Goal: Task Accomplishment & Management: Use online tool/utility

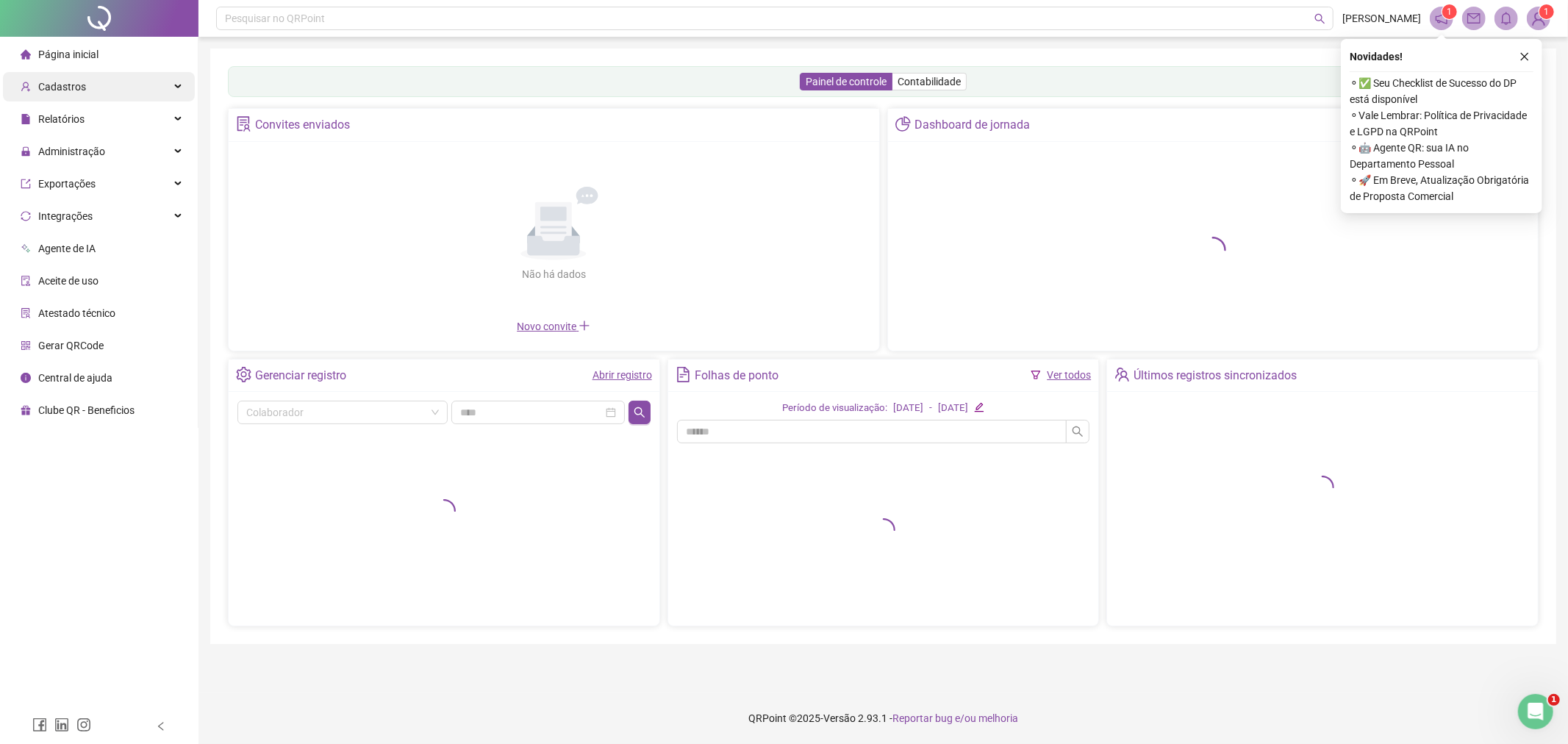
click at [79, 75] on span "Cadastros" at bounding box center [54, 86] width 65 height 29
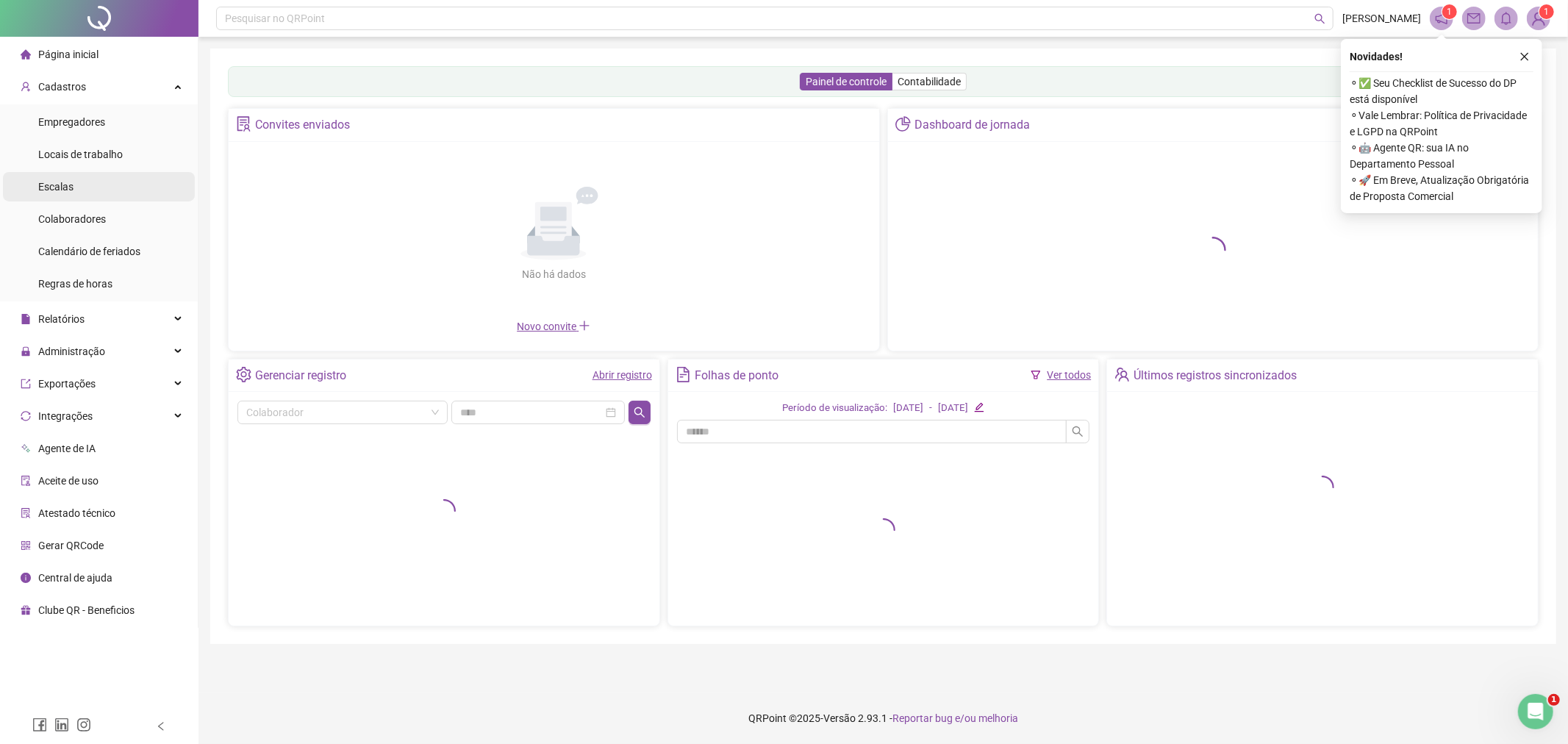
click at [86, 219] on span "Colaboradores" at bounding box center [72, 219] width 68 height 12
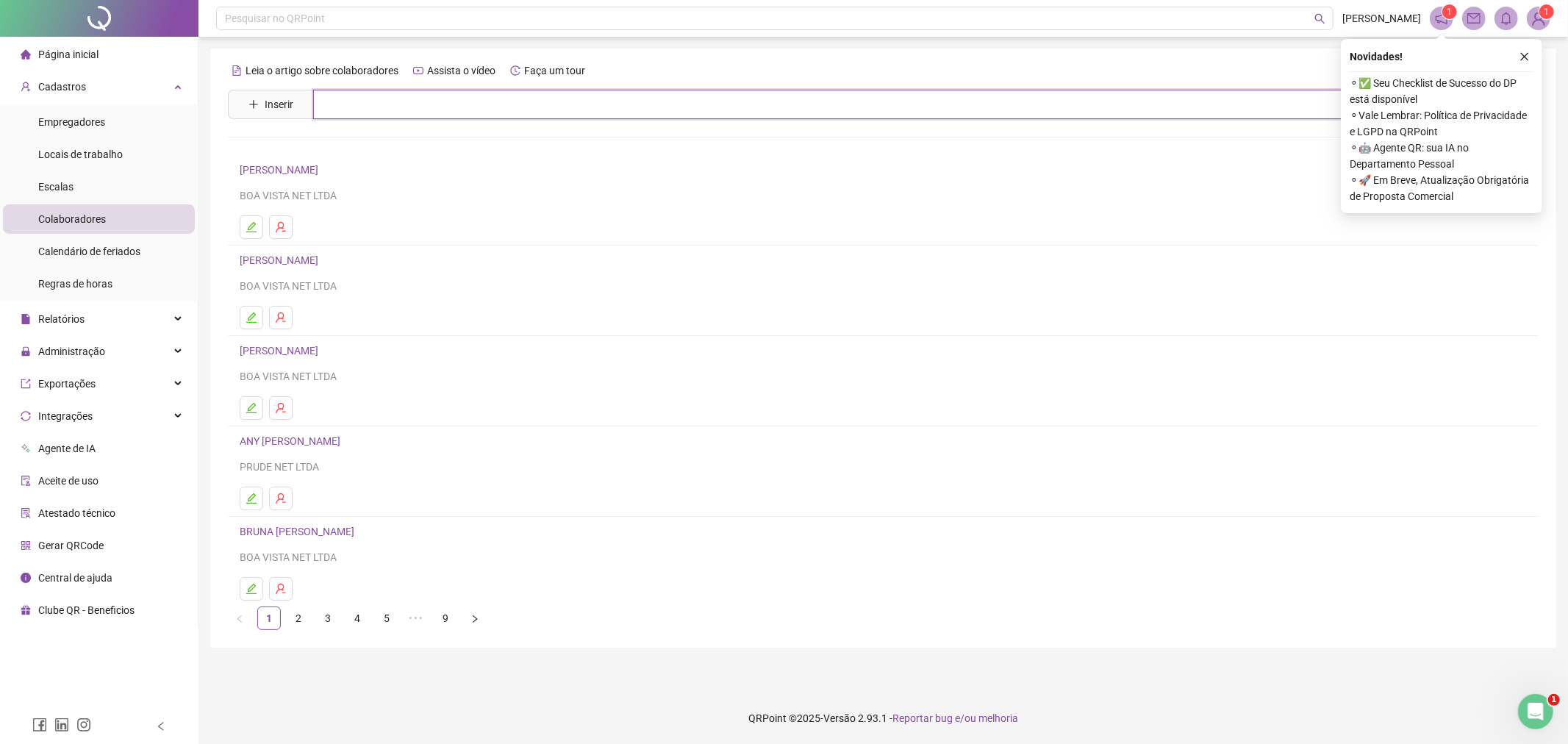
click at [387, 105] on input "text" at bounding box center [894, 104] width 1162 height 29
type input "*****"
click at [321, 185] on link "SUELEN LOURENÇO" at bounding box center [301, 180] width 93 height 12
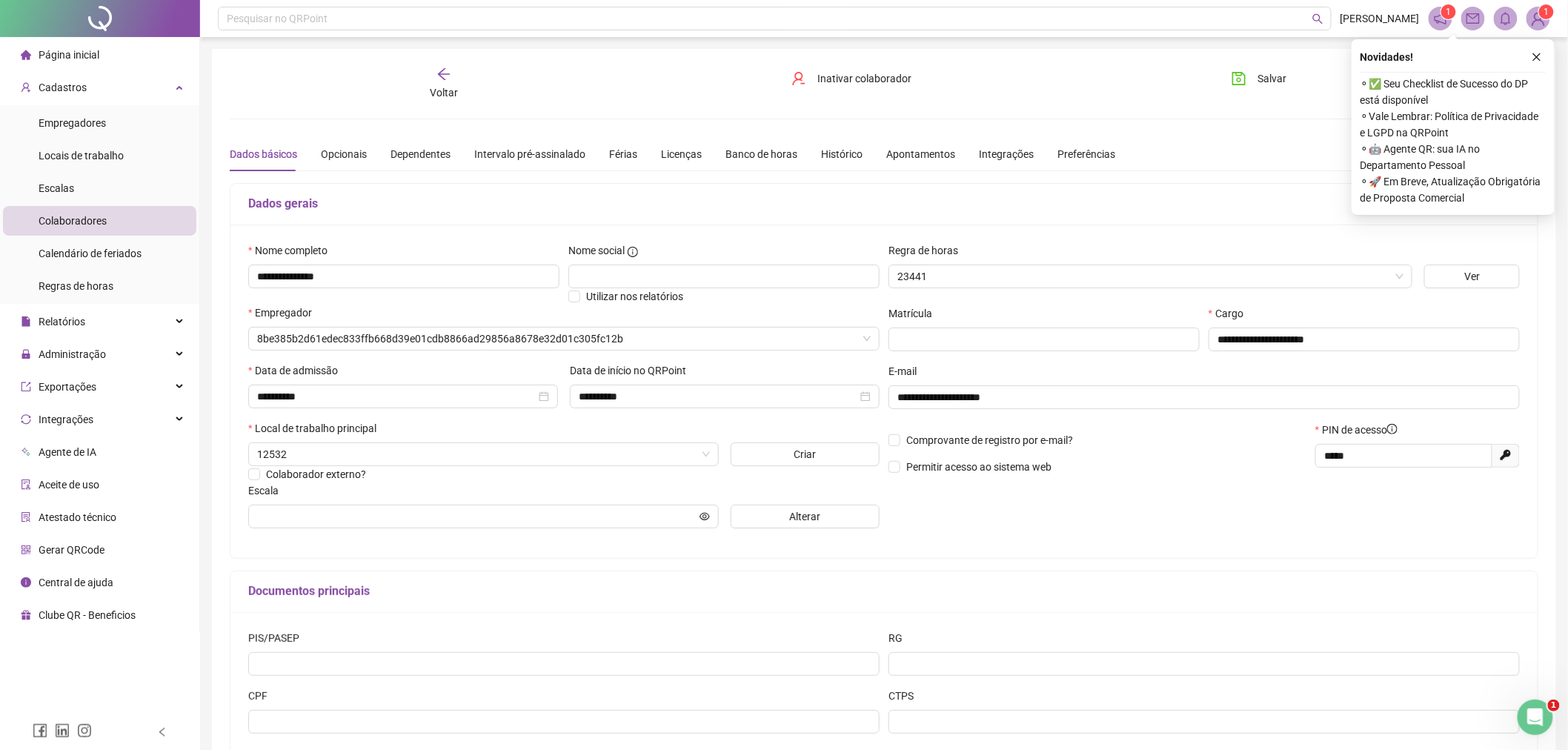
type input "******"
click at [761, 159] on div "Banco de horas" at bounding box center [761, 154] width 72 height 16
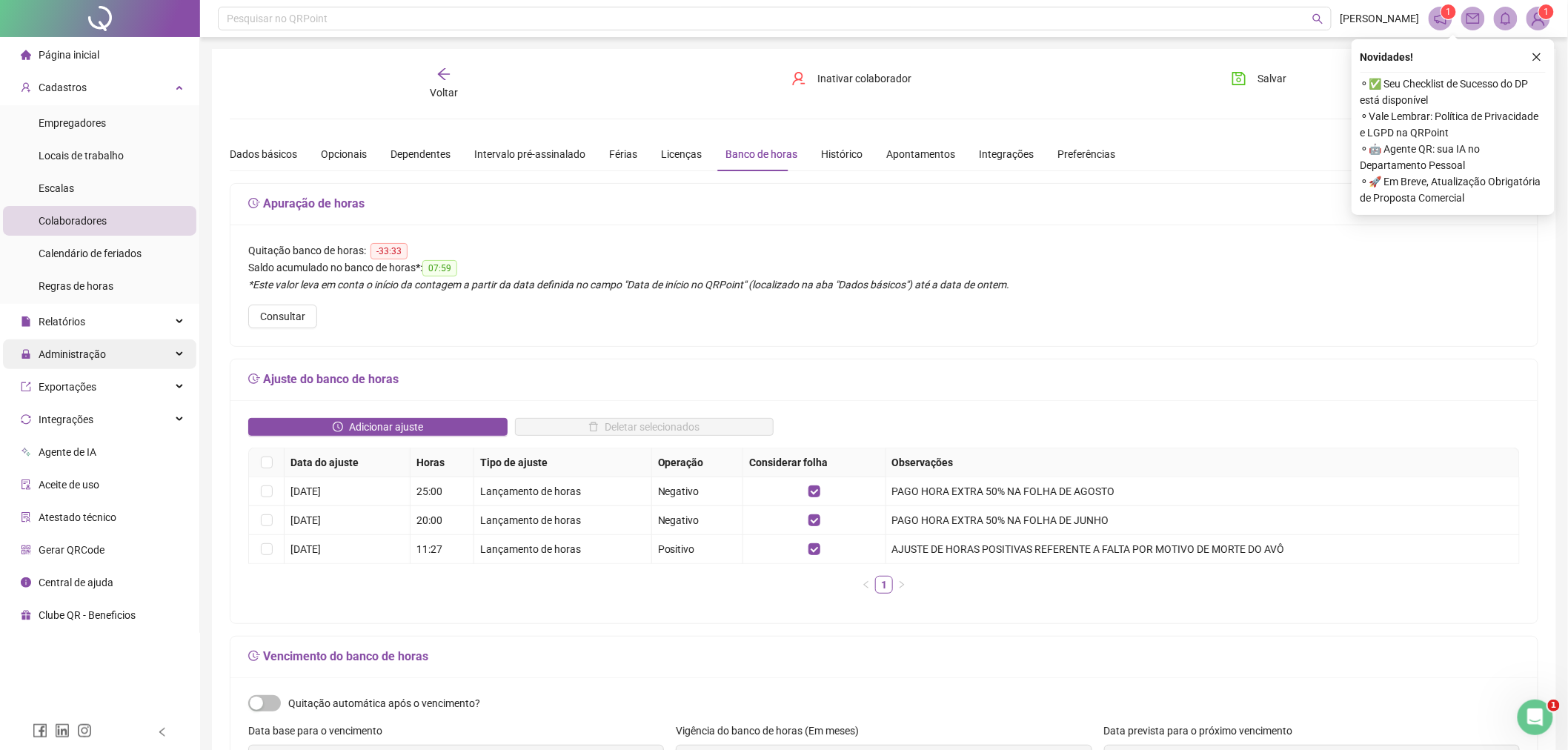
click at [94, 352] on span "Administração" at bounding box center [73, 354] width 68 height 12
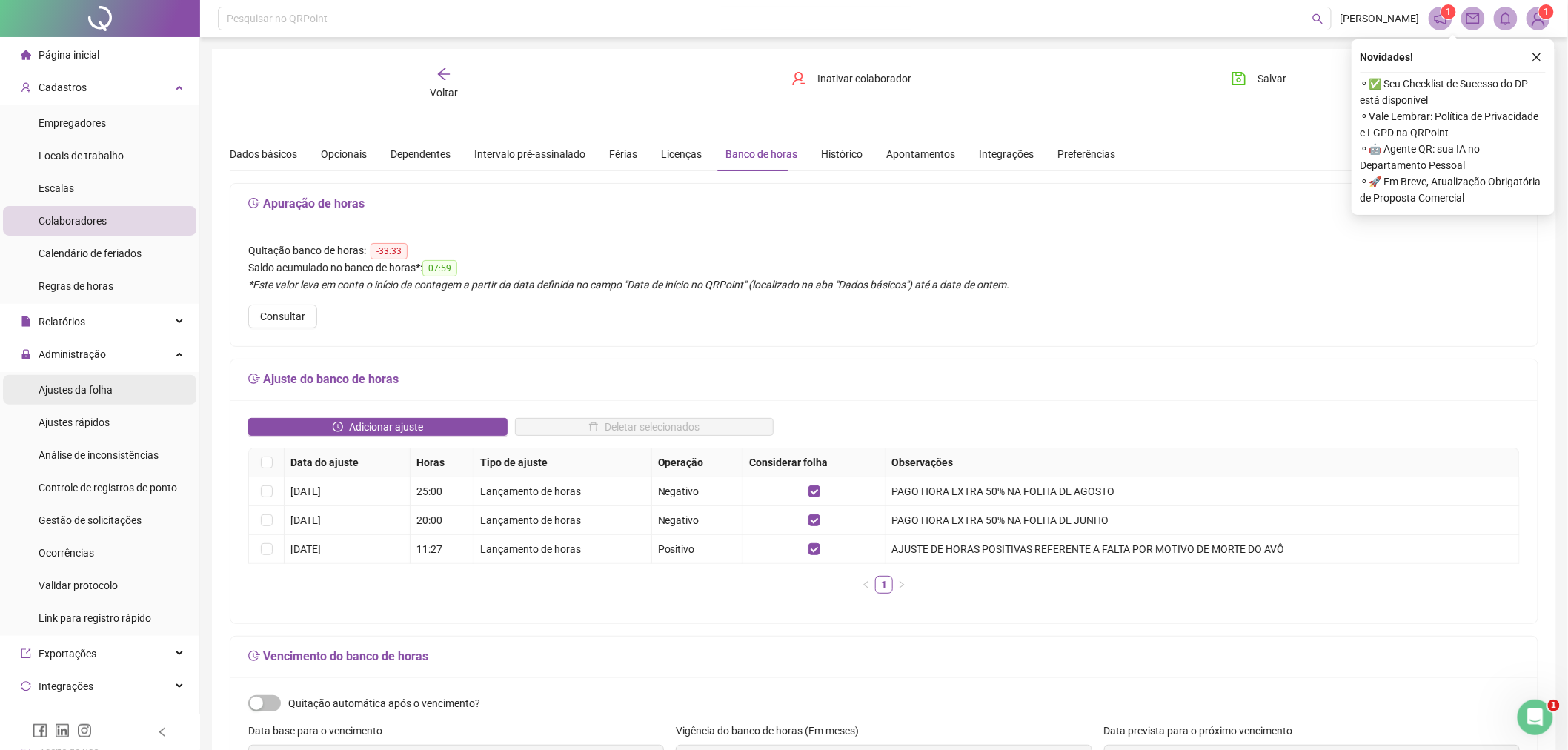
click at [172, 387] on li "Ajustes da folha" at bounding box center [100, 389] width 193 height 30
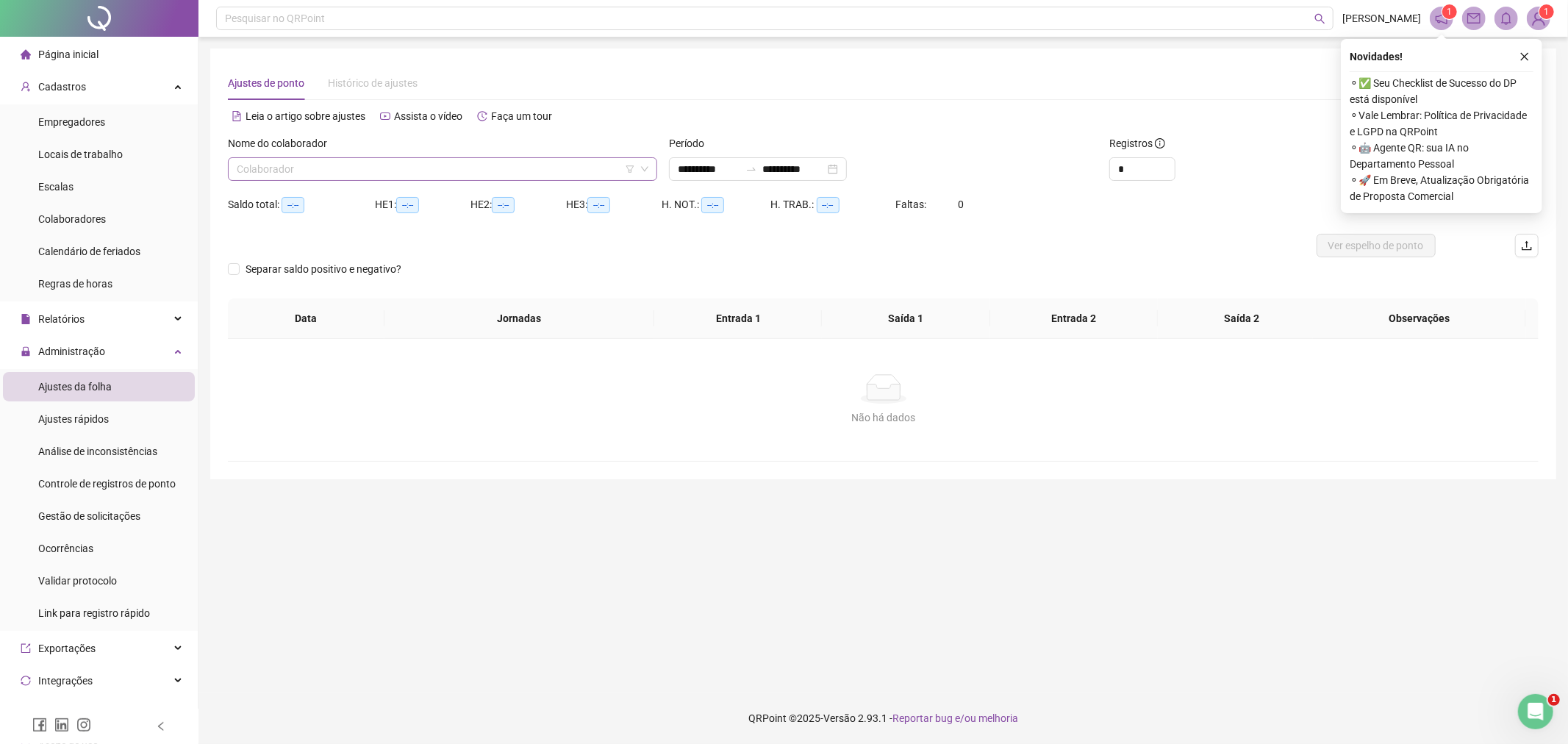
type input "**********"
click at [427, 158] on input "search" at bounding box center [435, 169] width 398 height 22
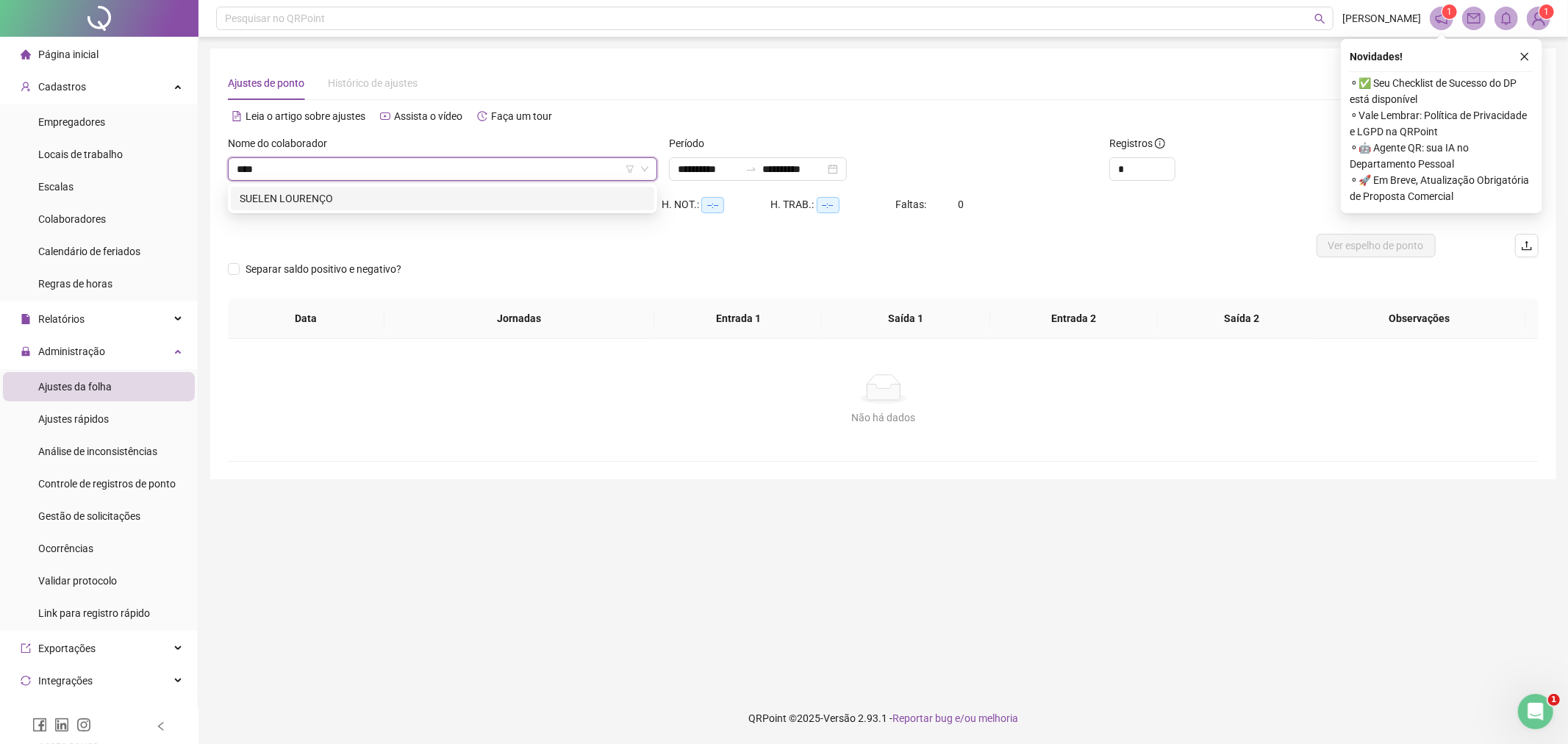
type input "*****"
click at [415, 203] on div "SUELEN LOURENÇO" at bounding box center [442, 198] width 406 height 16
type input "*"
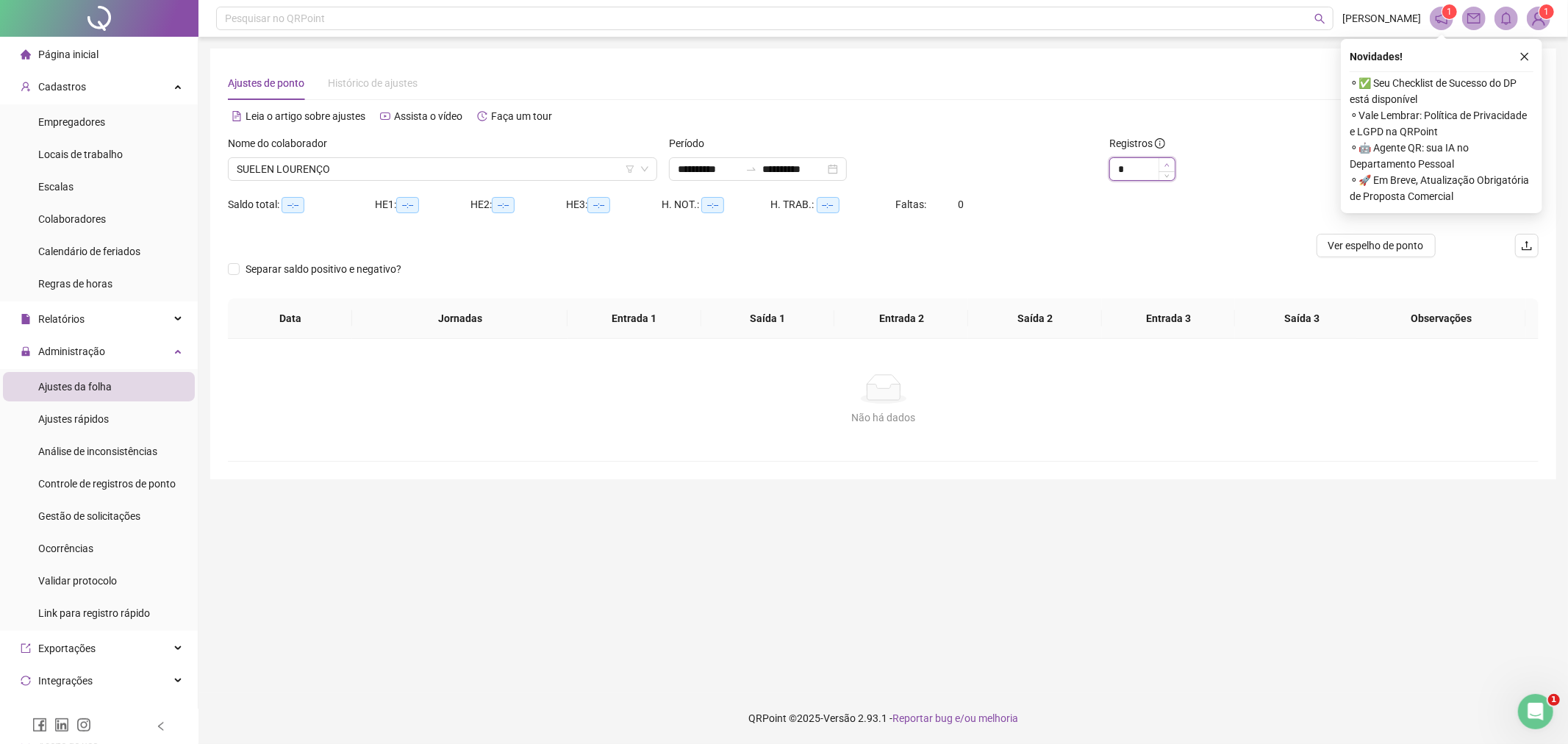
click at [1163, 159] on span "Increase Value" at bounding box center [1166, 165] width 16 height 13
click at [1516, 55] on button "button" at bounding box center [1524, 56] width 18 height 18
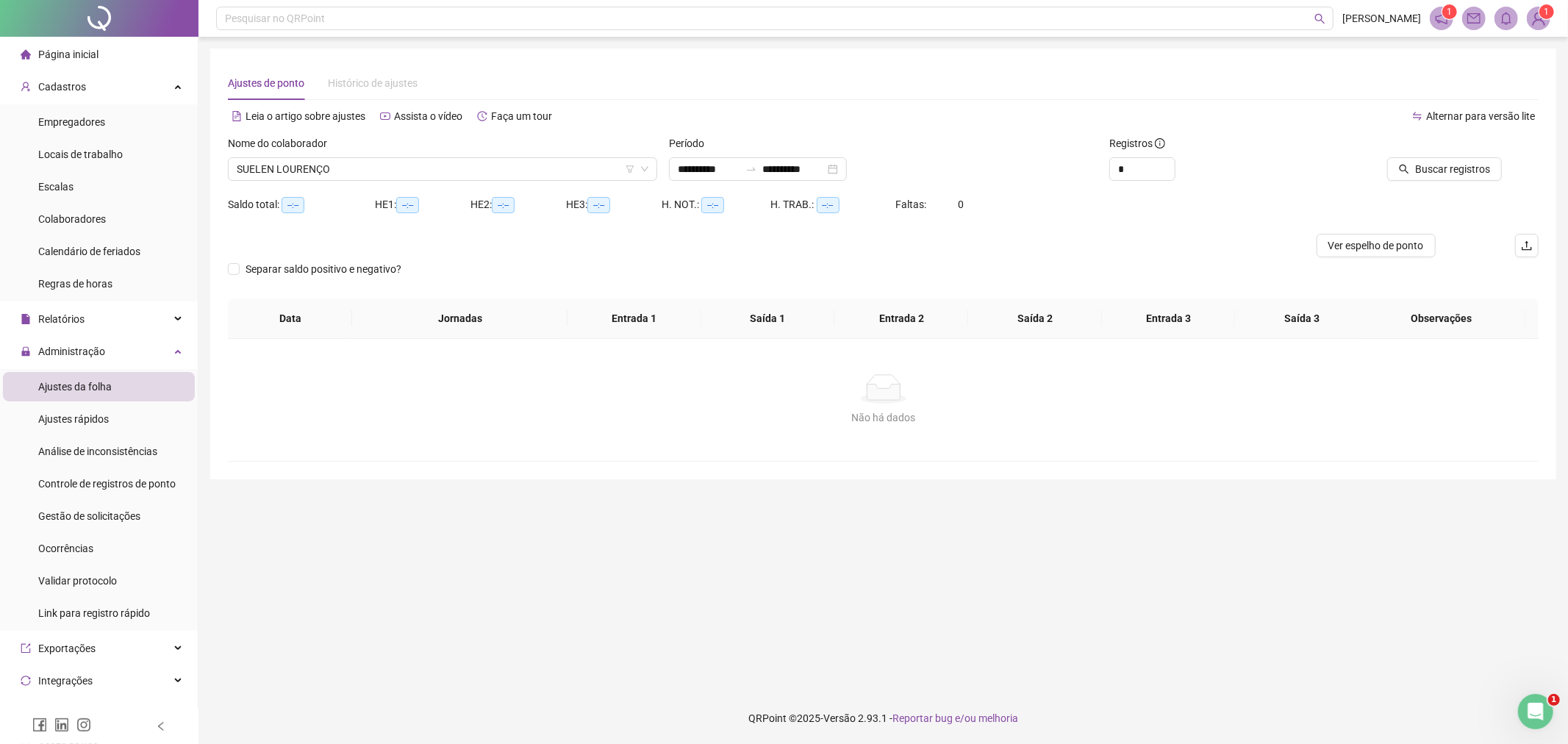
click at [1377, 258] on div "Separar saldo positivo e negativo?" at bounding box center [883, 277] width 1311 height 41
click at [1476, 162] on span "Buscar registros" at bounding box center [1452, 168] width 75 height 16
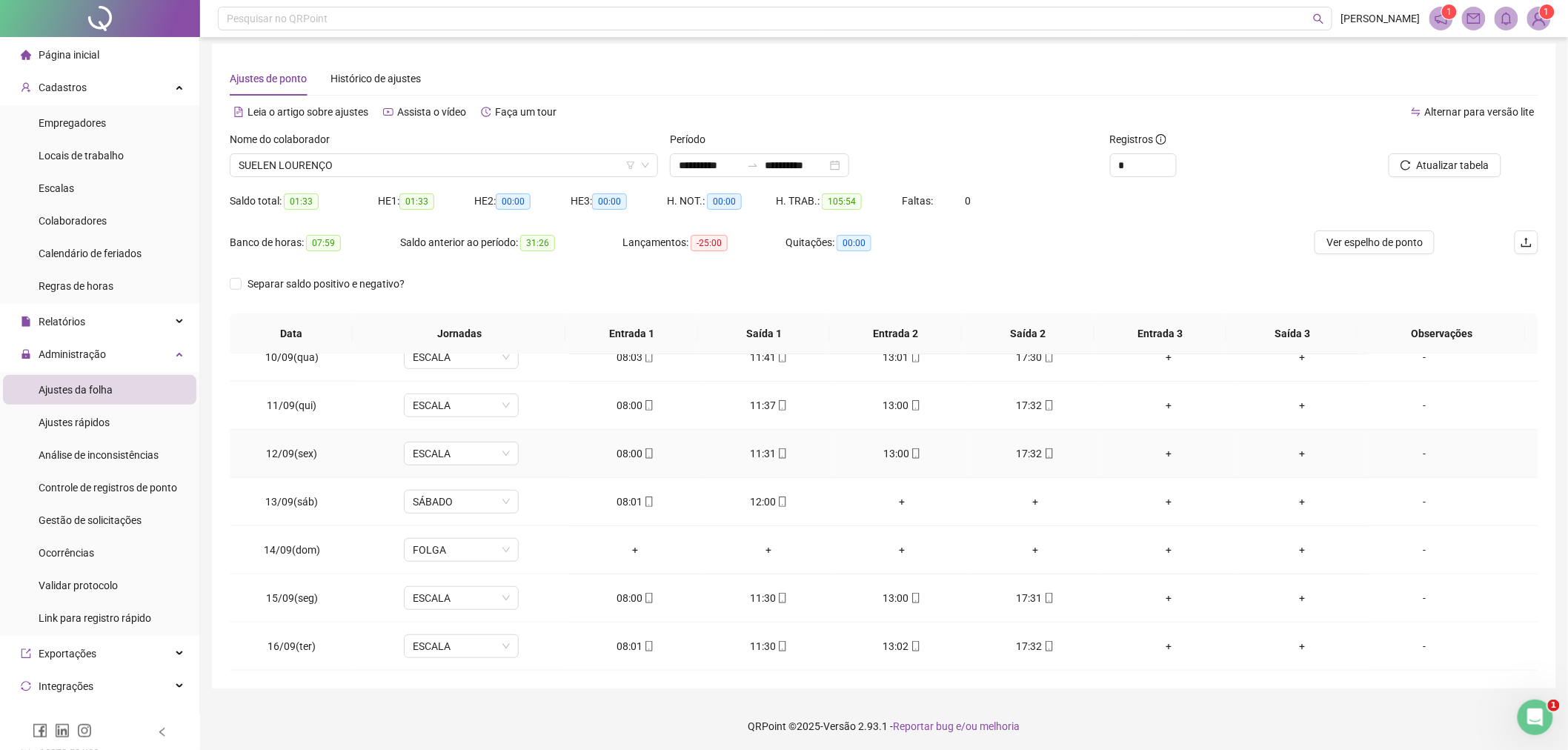
scroll to position [8, 0]
click at [1354, 223] on div "Saldo total: 01:33 HE 1: 01:33 HE 2: 00:00 HE 3: 00:00 H. NOT.: 00:00 H. TRAB.:…" at bounding box center [884, 207] width 1309 height 41
click at [1353, 236] on span "Ver espelho de ponto" at bounding box center [1375, 240] width 96 height 16
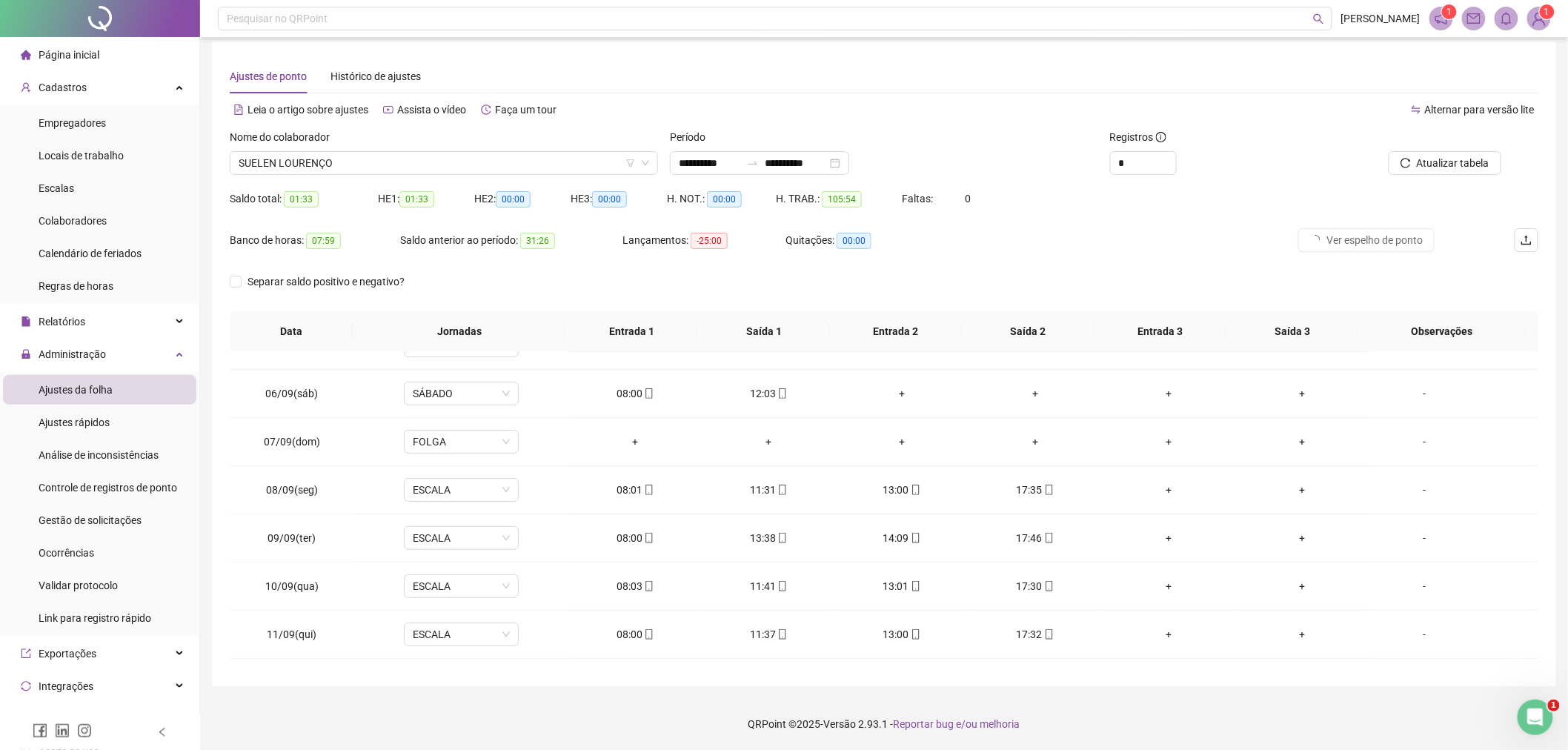
scroll to position [208, 0]
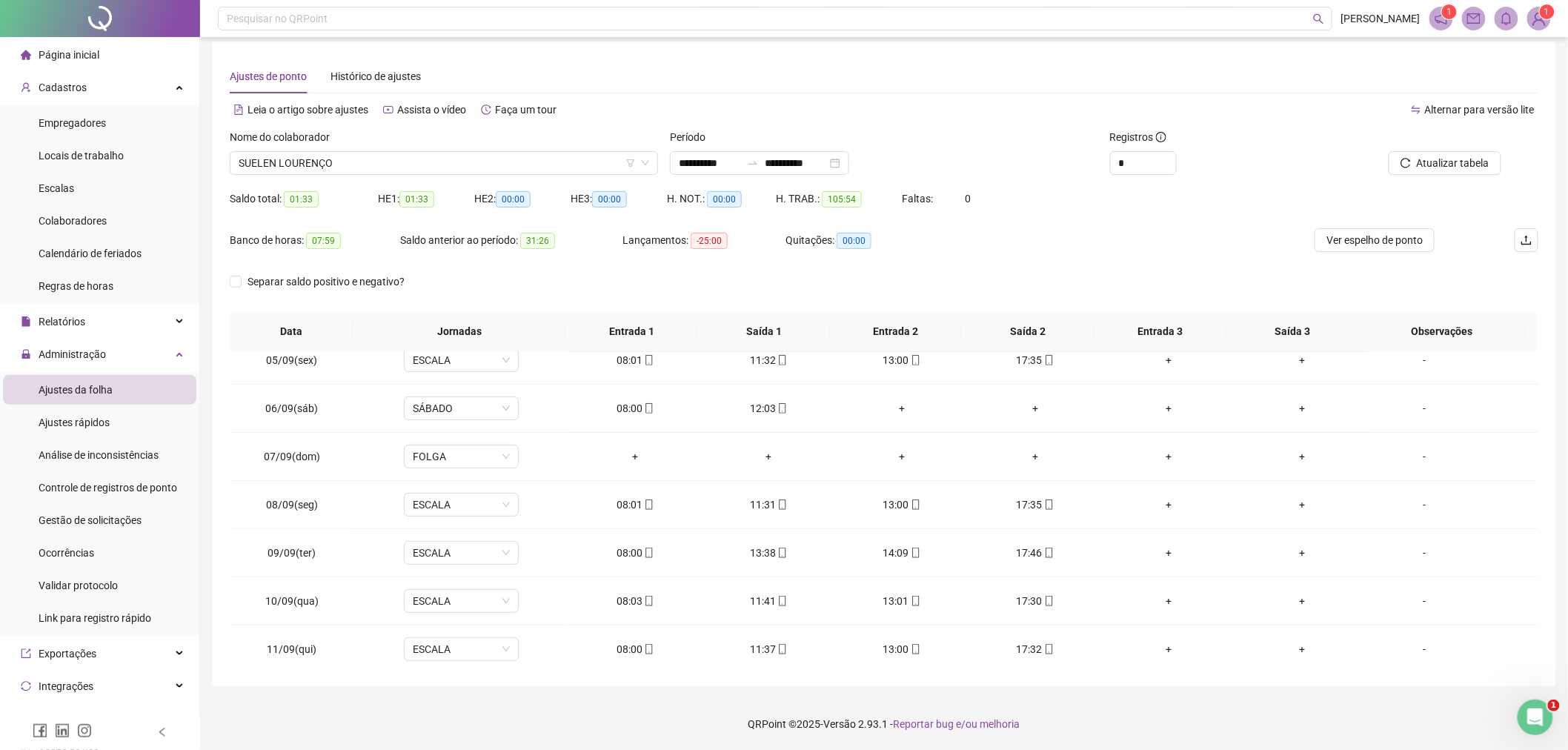
click at [1315, 228] on button "Ver espelho de ponto" at bounding box center [1375, 240] width 120 height 24
